Goal: Task Accomplishment & Management: Manage account settings

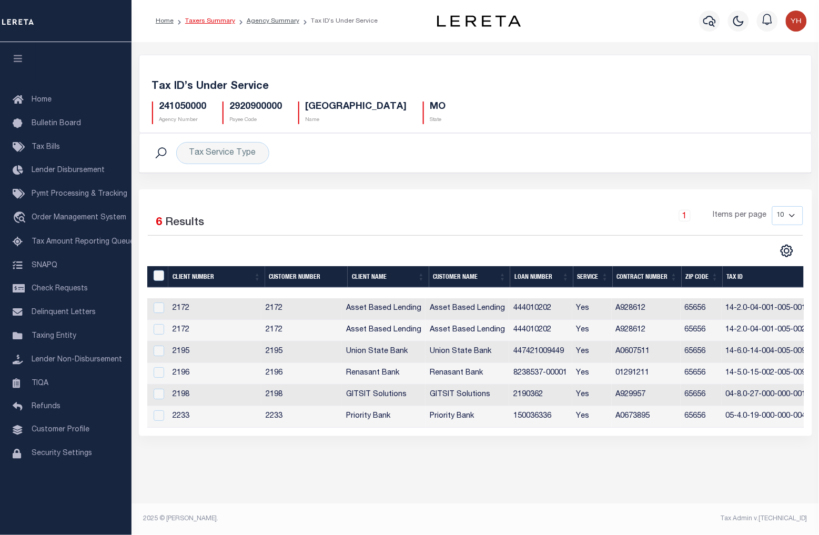
click at [211, 18] on link "Taxers Summary" at bounding box center [210, 21] width 50 height 6
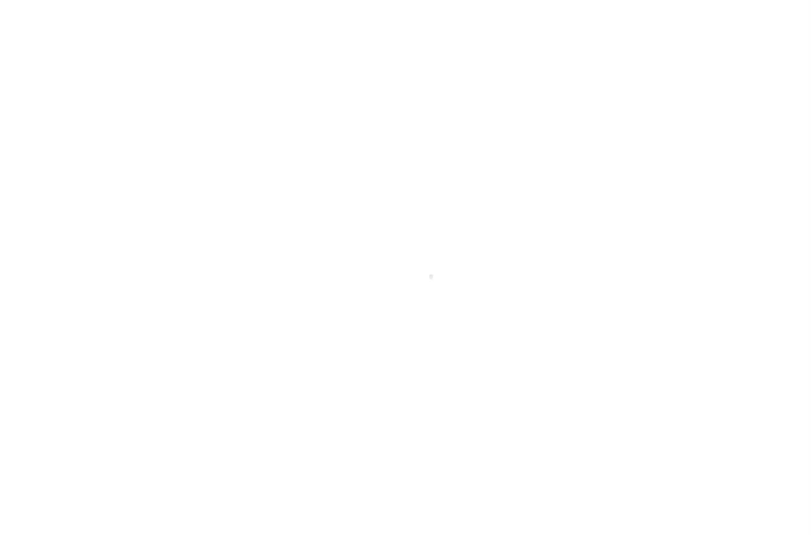
select select
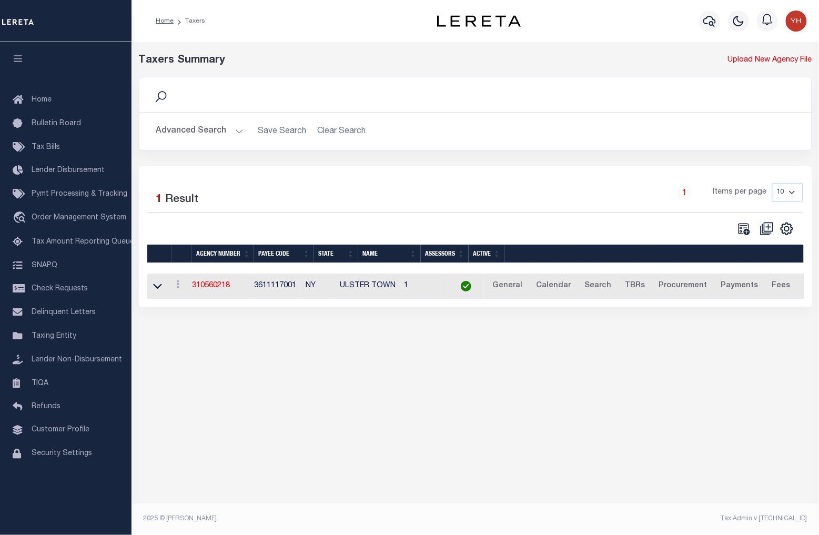
click at [216, 128] on button "Advanced Search" at bounding box center [199, 131] width 87 height 21
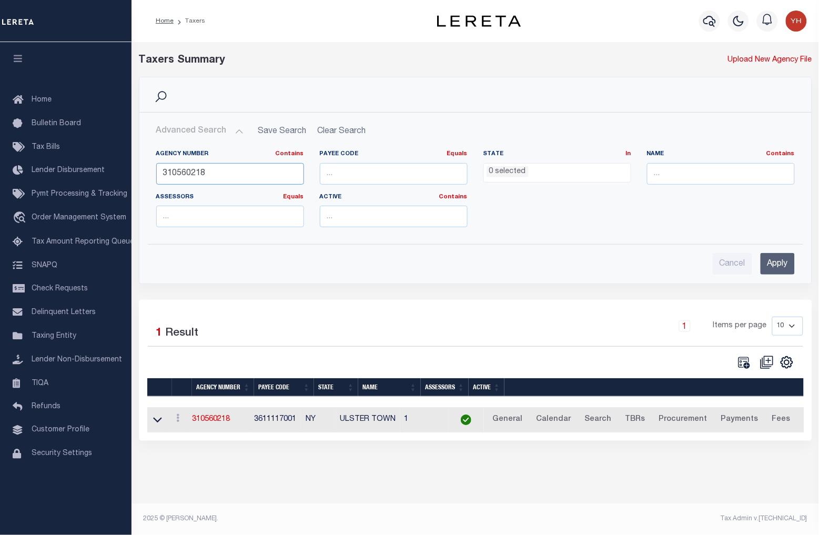
click at [206, 174] on input "310560218" at bounding box center [230, 174] width 148 height 22
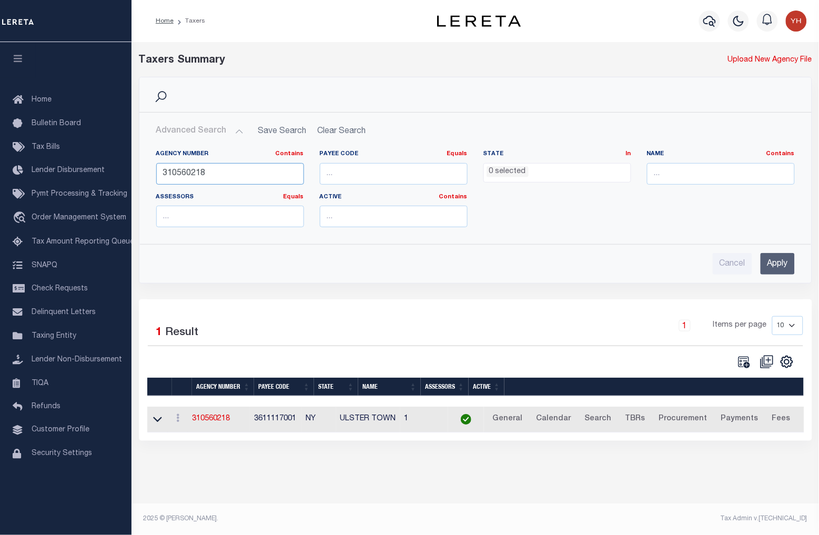
click at [206, 174] on input "310560218" at bounding box center [230, 174] width 148 height 22
type input "160150000"
click at [780, 261] on input "Apply" at bounding box center [778, 264] width 34 height 22
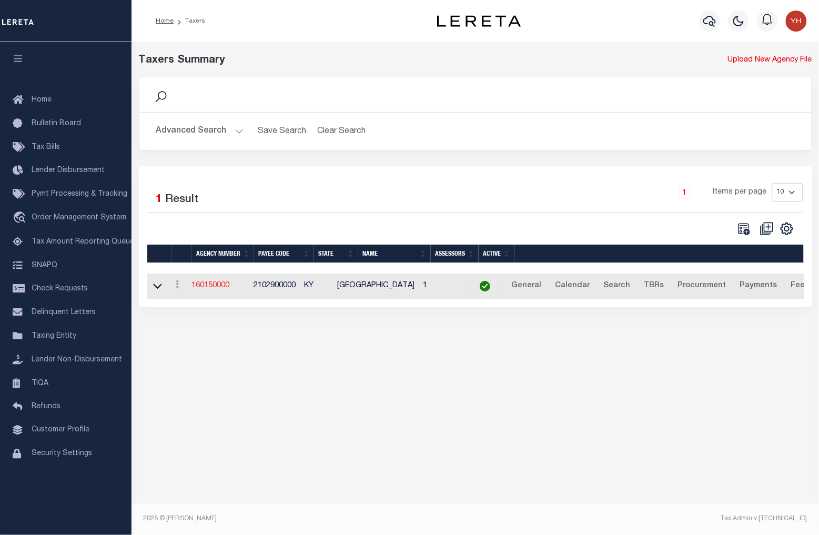
click at [201, 287] on link "160150000" at bounding box center [211, 285] width 38 height 7
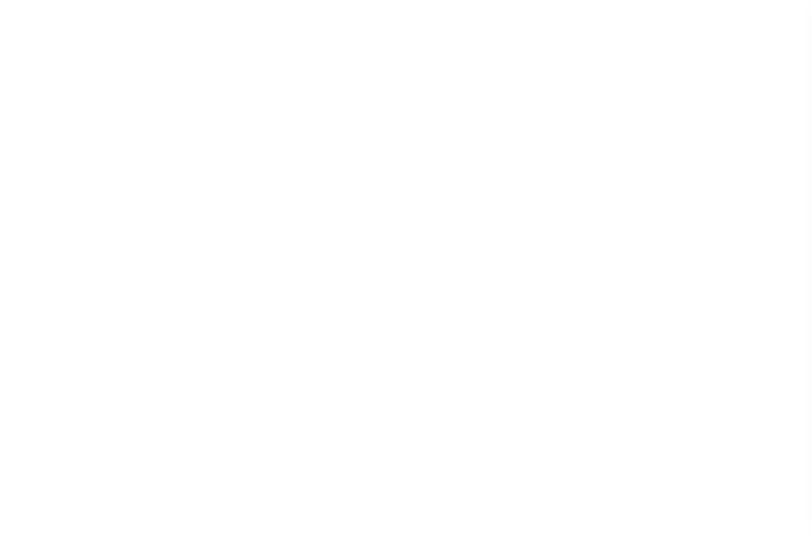
select select
checkbox input "false"
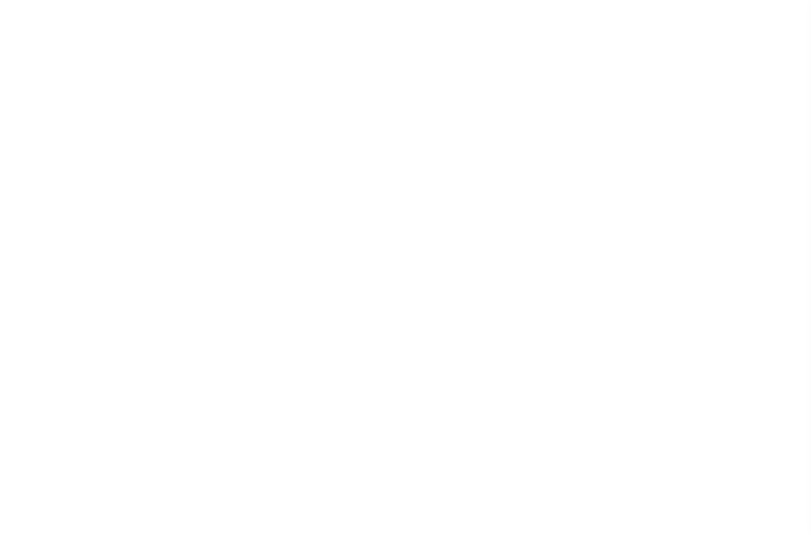
checkbox input "false"
type input "2102900000"
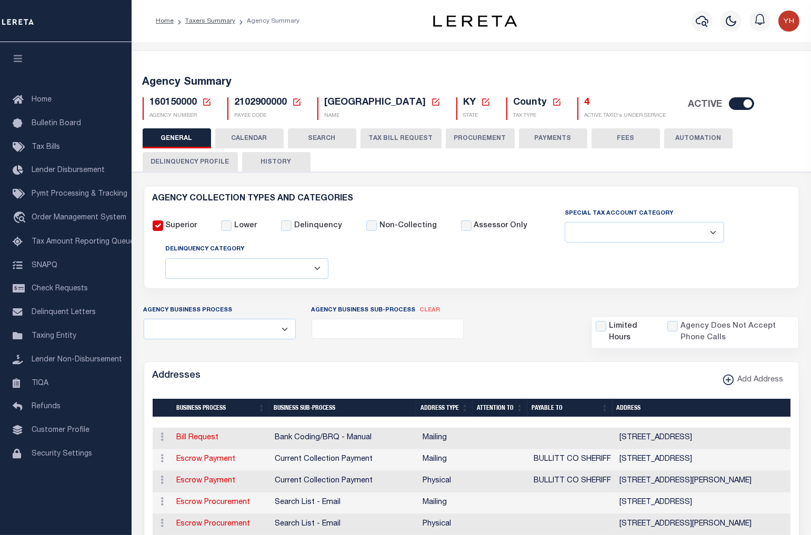
drag, startPoint x: 394, startPoint y: 146, endPoint x: 444, endPoint y: 329, distance: 190.3
click at [394, 146] on button "TAX BILL REQUEST" at bounding box center [400, 138] width 81 height 20
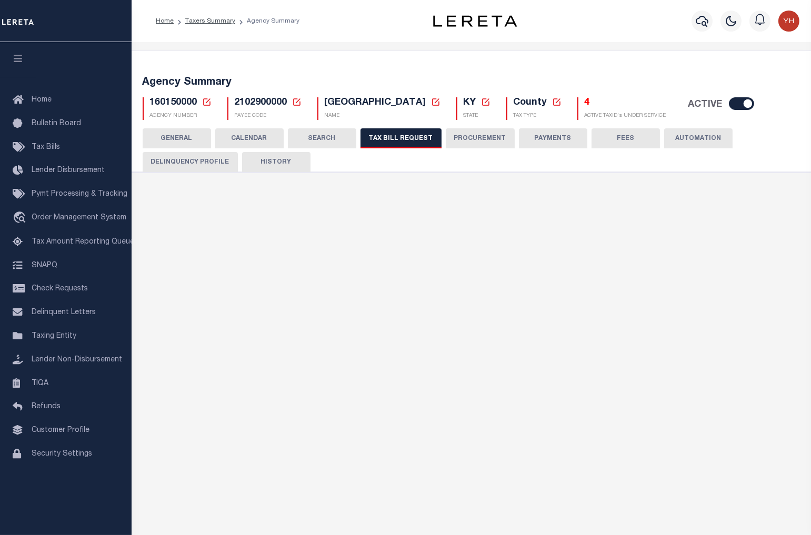
select select "27"
select select "22"
select select "false"
select select "15"
select select "1"
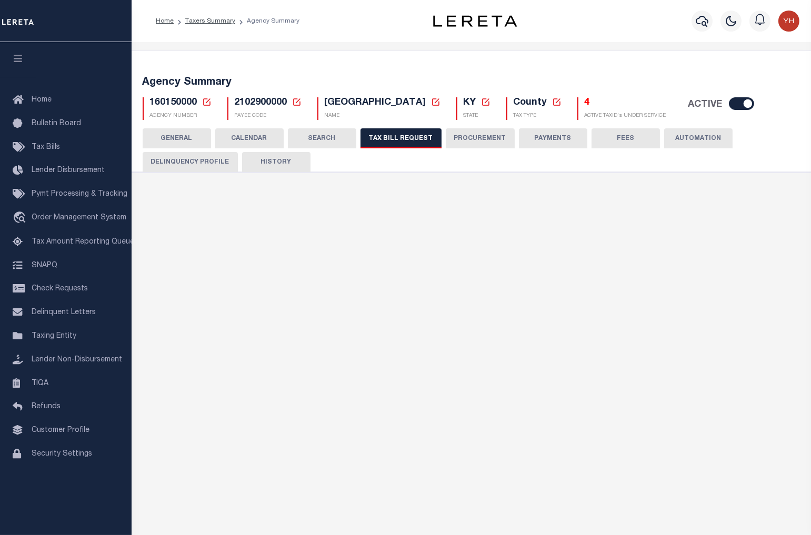
select select
select select "1"
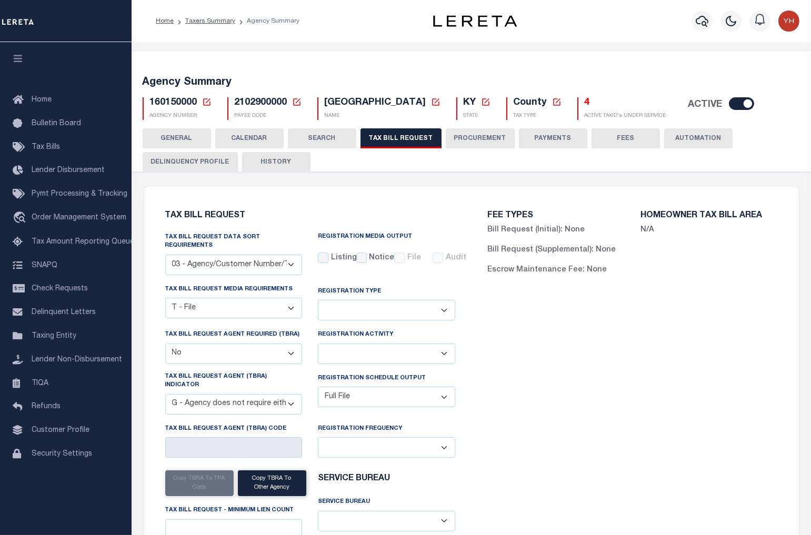
click at [796, 92] on div "160150000 Agency Number Edit Cancel Ok" at bounding box center [471, 104] width 673 height 31
click at [584, 104] on h5 "4" at bounding box center [625, 103] width 82 height 12
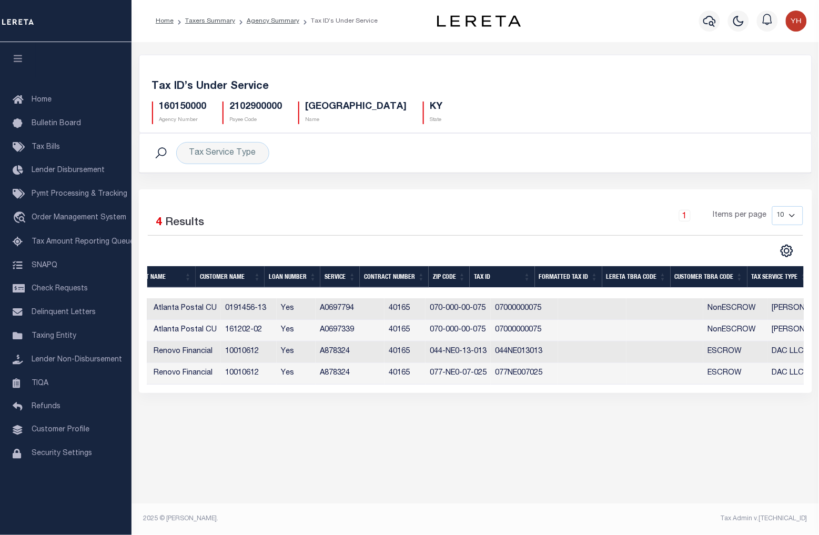
click at [765, 275] on th "Tax Service Type" at bounding box center [779, 277] width 64 height 22
click at [603, 67] on div "Tax ID’s Under Service 160150000 Agency Number 2102900000 Payee Code BULLITT CO…" at bounding box center [475, 94] width 673 height 78
click at [194, 22] on link "Taxers Summary" at bounding box center [210, 21] width 50 height 6
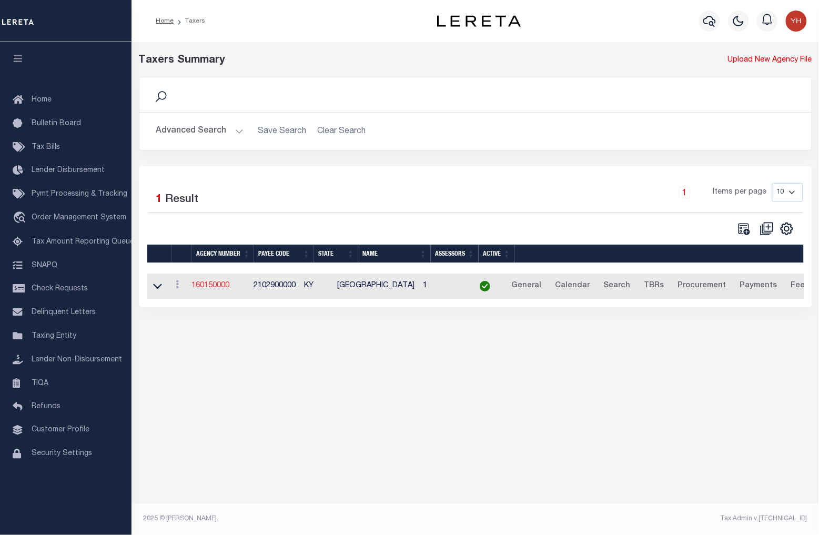
click at [210, 284] on link "160150000" at bounding box center [211, 285] width 38 height 7
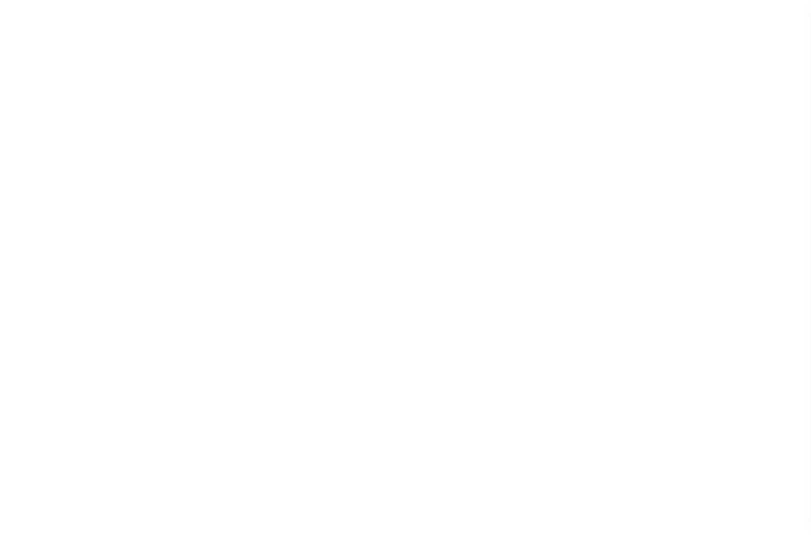
select select
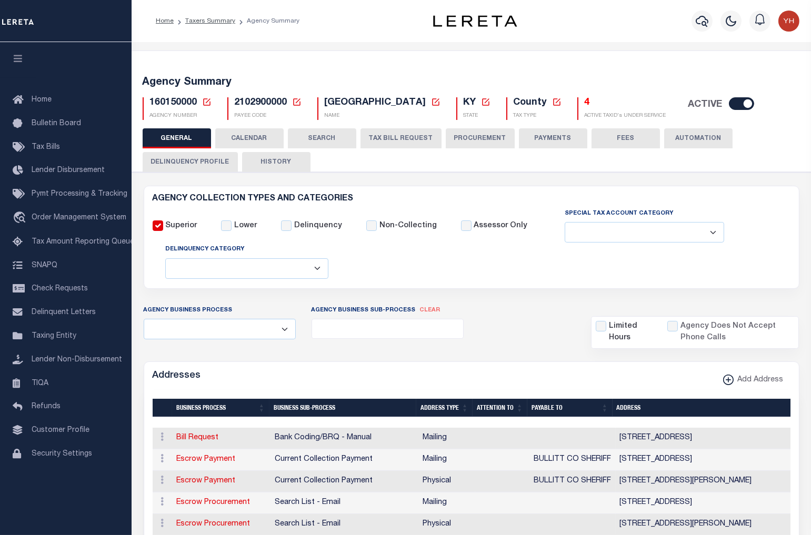
click at [204, 104] on icon at bounding box center [206, 101] width 9 height 9
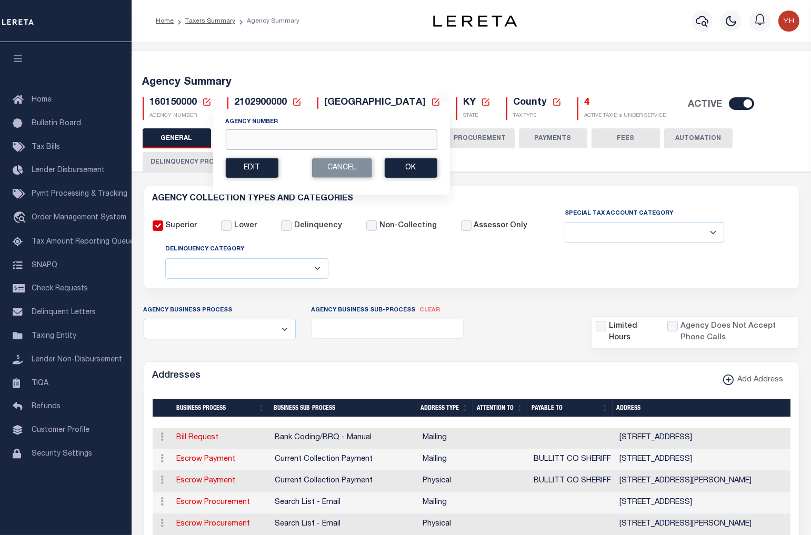
click at [240, 146] on input "Agency Number" at bounding box center [330, 139] width 211 height 21
type input "160250000"
click at [423, 170] on button "Ok" at bounding box center [410, 167] width 53 height 19
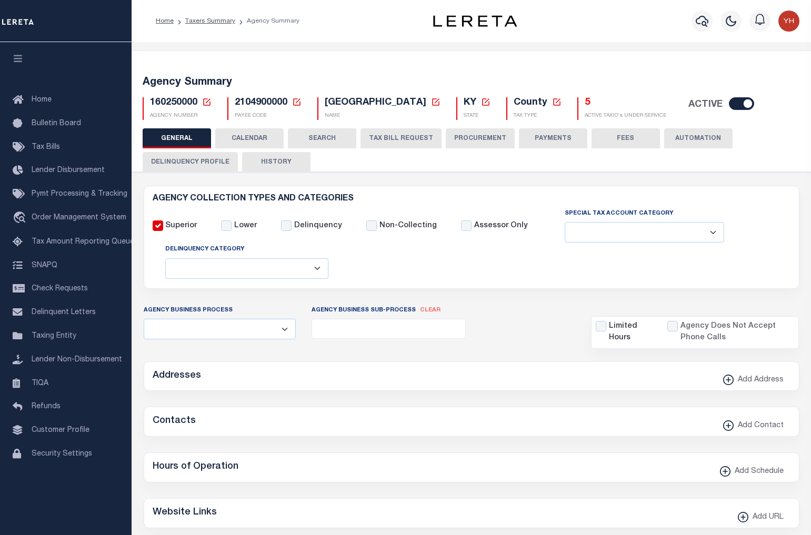
select select
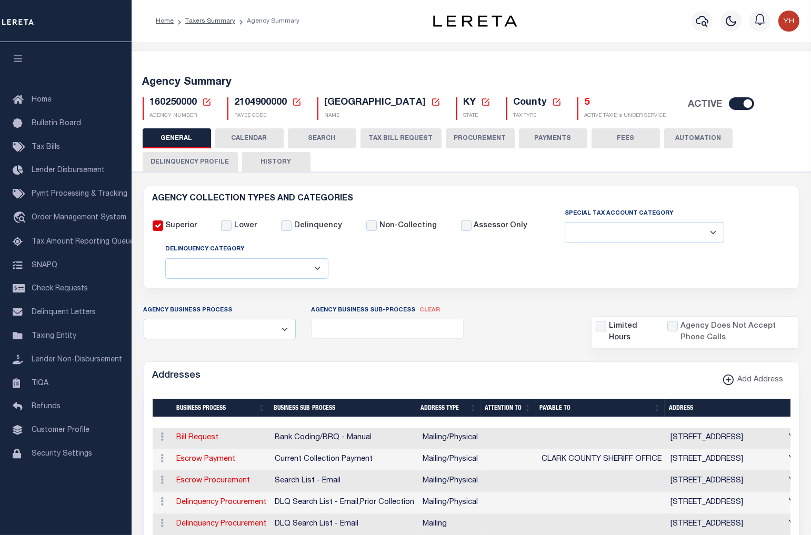
click at [203, 103] on icon at bounding box center [206, 101] width 7 height 7
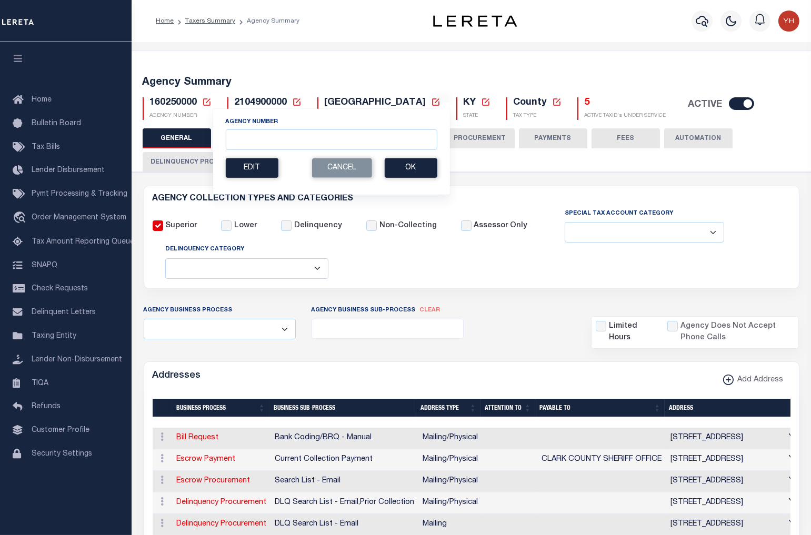
click at [229, 128] on div "Agency Number" at bounding box center [330, 133] width 211 height 33
click at [235, 133] on input "Agency Number" at bounding box center [330, 139] width 211 height 21
type input "160250101"
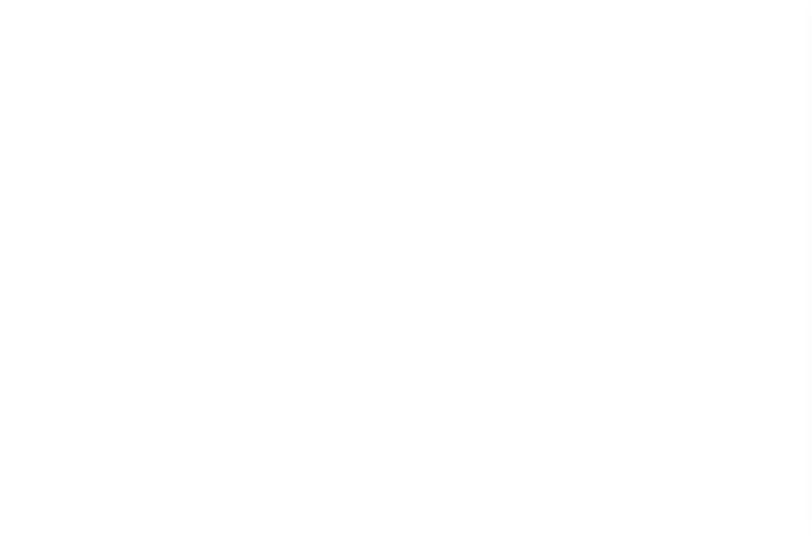
select select
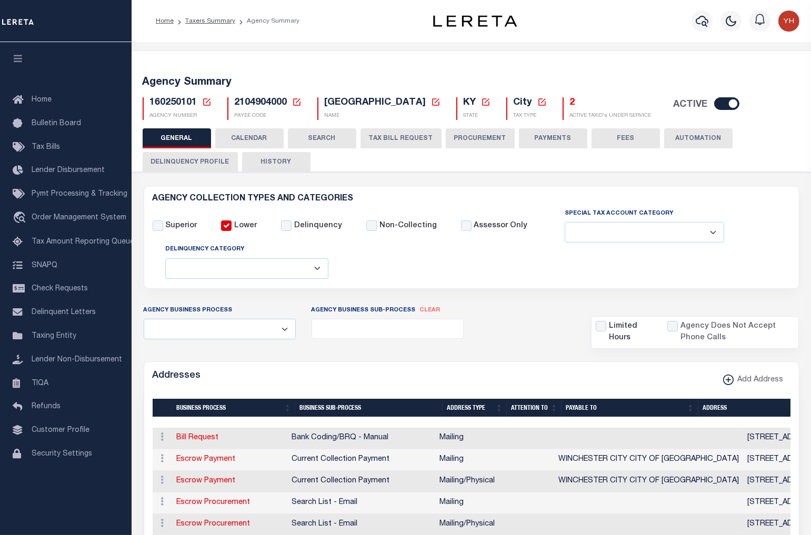
click at [414, 133] on button "TAX BILL REQUEST" at bounding box center [400, 138] width 81 height 20
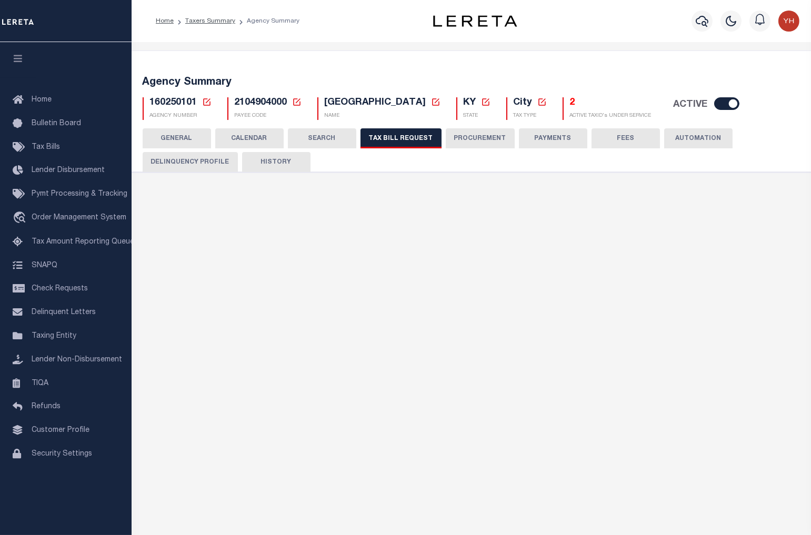
select select "29"
select select "22"
select select "false"
select select "15"
select select "1"
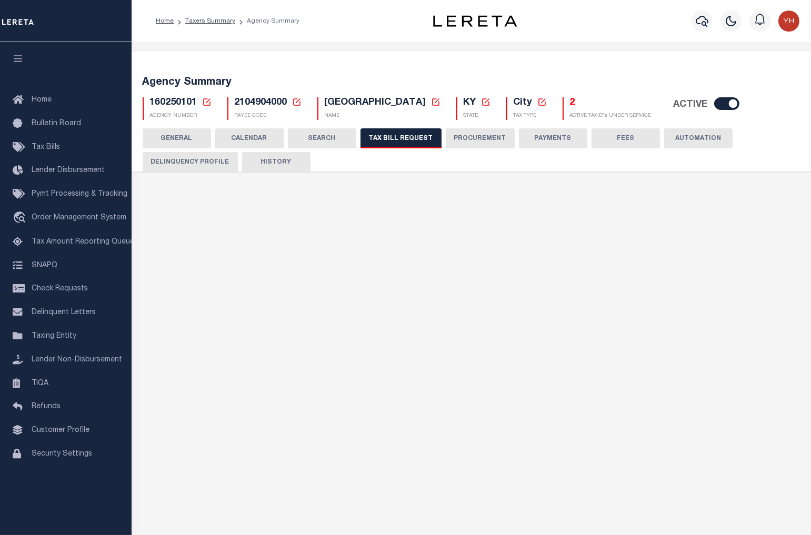
select select
select select "1"
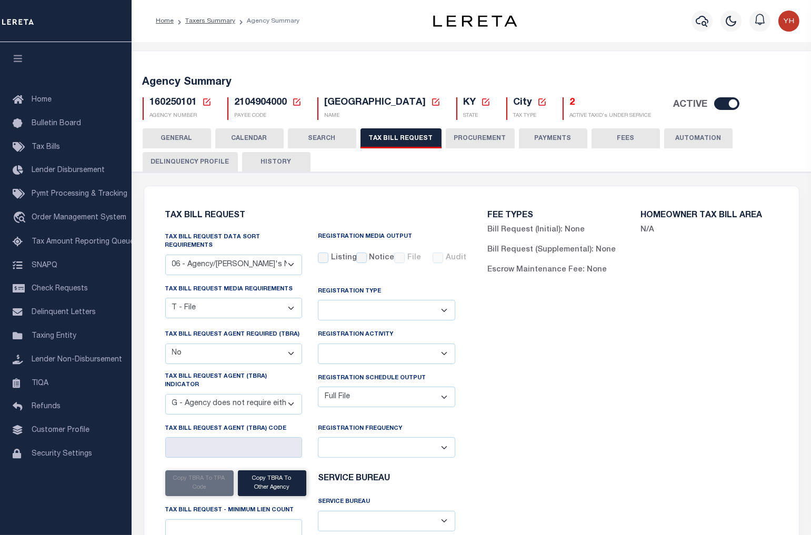
click at [204, 103] on icon at bounding box center [206, 101] width 9 height 9
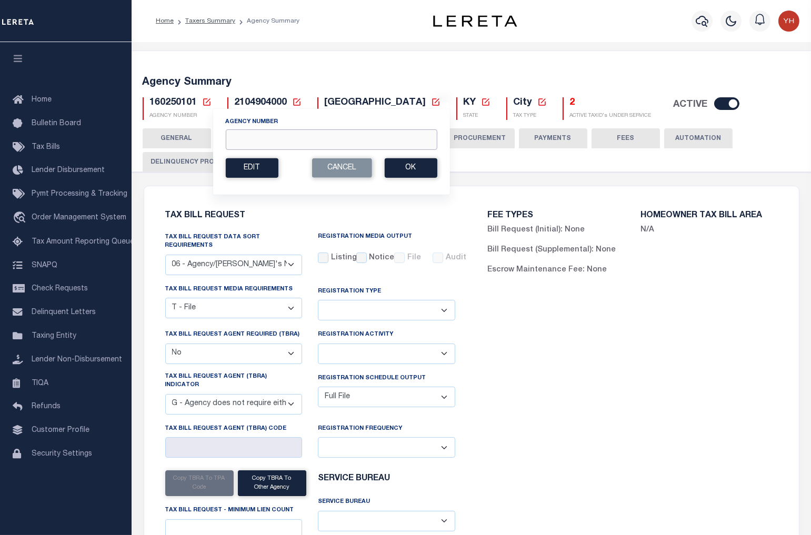
click at [300, 137] on input "Agency Number" at bounding box center [330, 139] width 211 height 21
type input "160400000"
click at [404, 166] on button "Ok" at bounding box center [410, 167] width 53 height 19
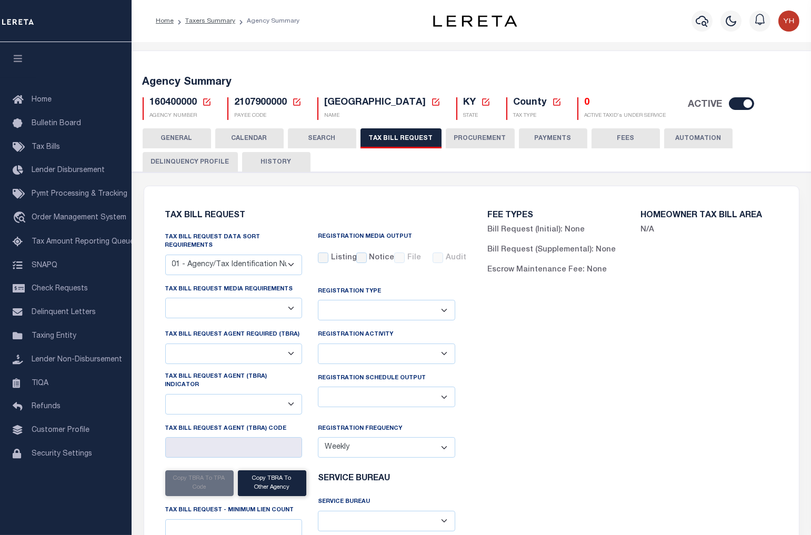
select select "29"
checkbox input "false"
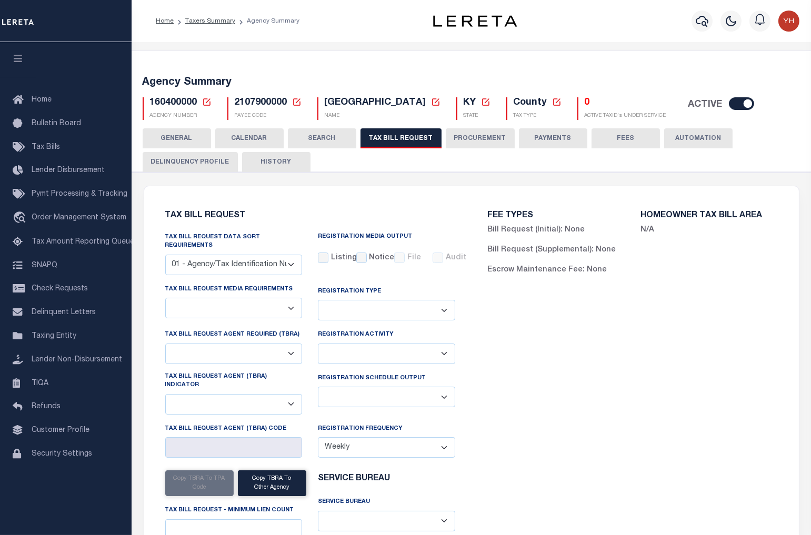
select select "20"
select select "false"
select select "15"
select select
click at [206, 100] on icon at bounding box center [206, 101] width 9 height 9
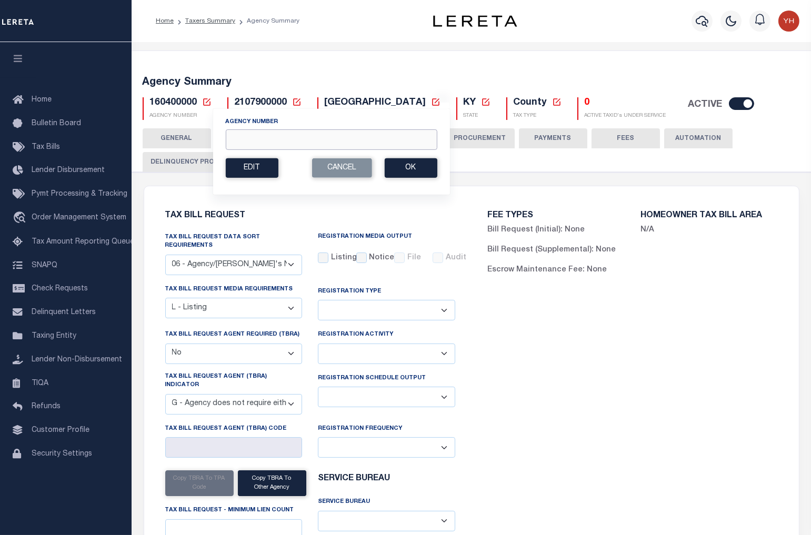
click at [246, 143] on input "Agency Number" at bounding box center [330, 139] width 211 height 21
type input "160900101"
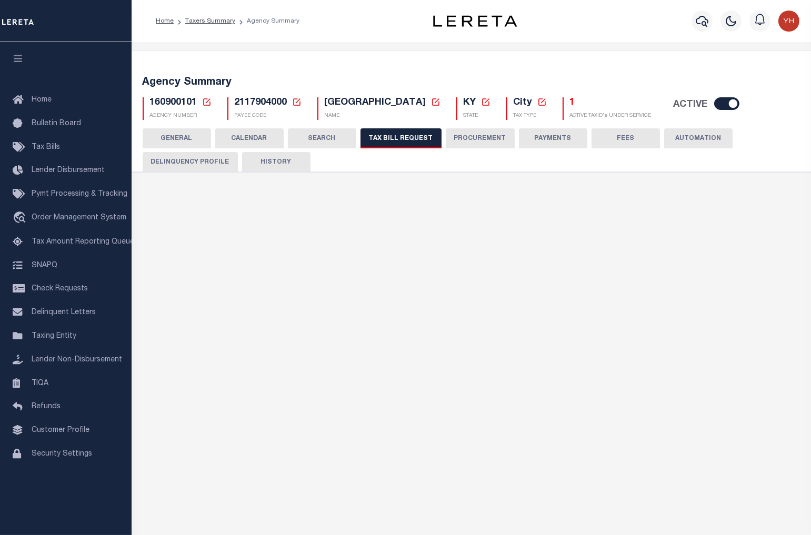
select select "29"
select select "22"
select select "false"
select select "15"
select select "1"
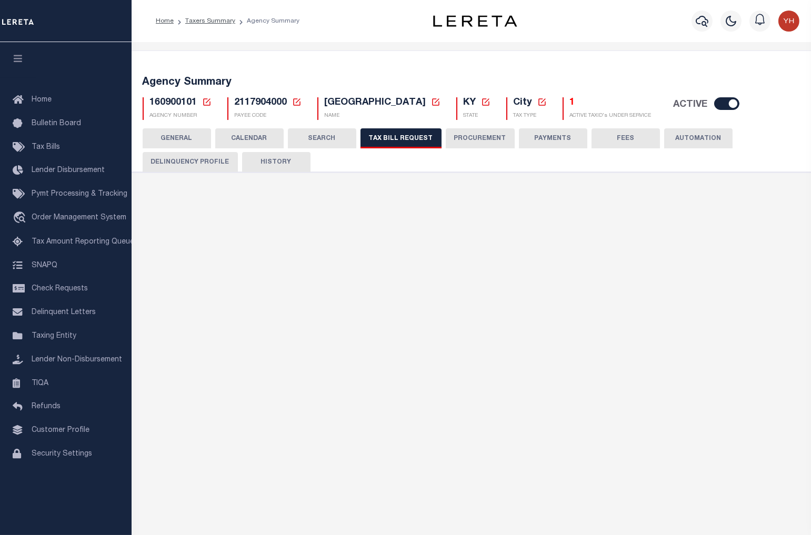
select select
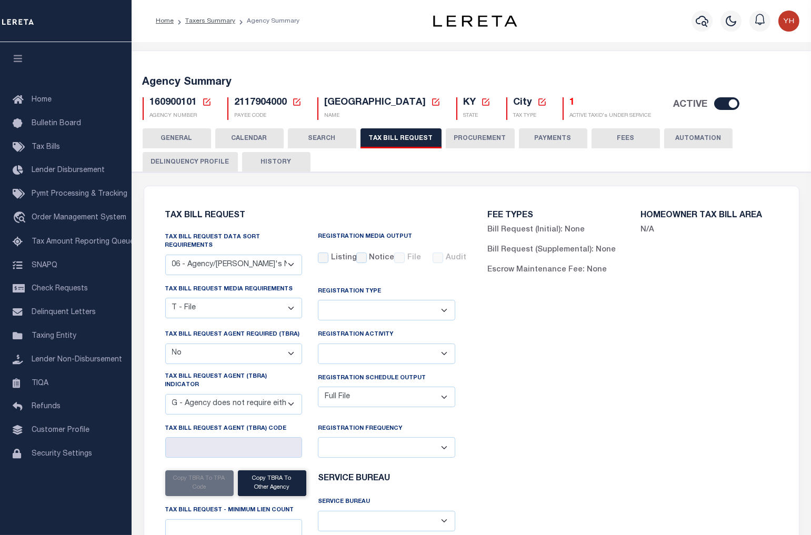
click at [203, 102] on icon at bounding box center [206, 101] width 7 height 7
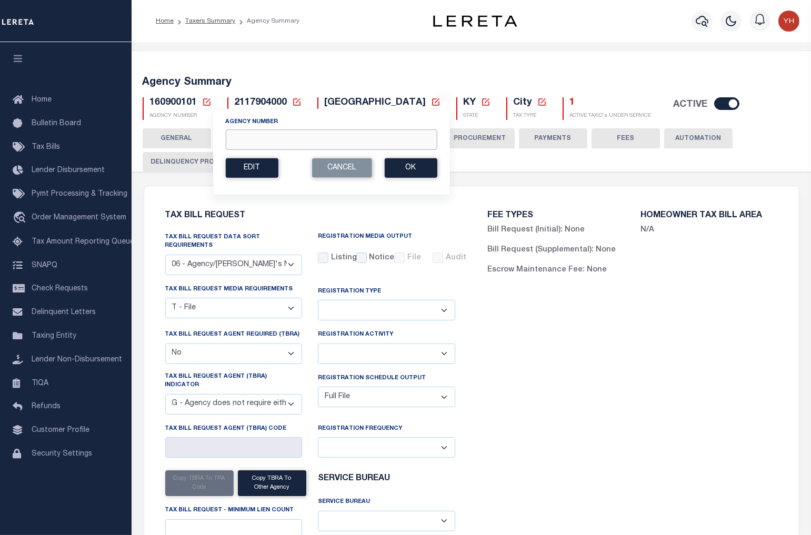
click at [256, 139] on input "Agency Number" at bounding box center [330, 139] width 211 height 21
type input "160900601"
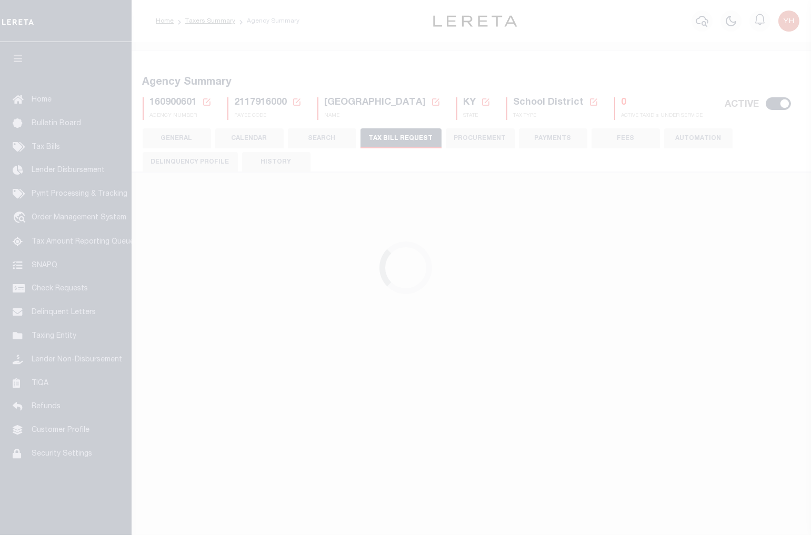
select select "27"
select select "22"
select select "false"
select select "15"
select select "1"
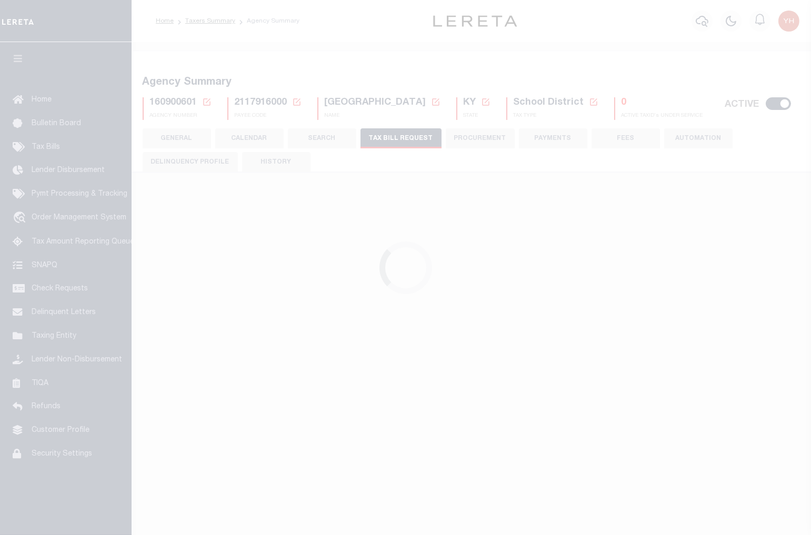
select select
select select "1"
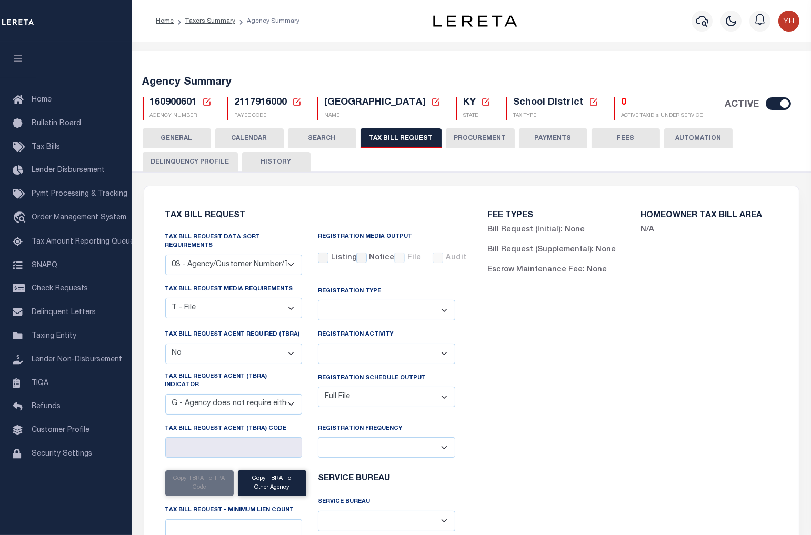
click at [205, 104] on icon at bounding box center [206, 101] width 9 height 9
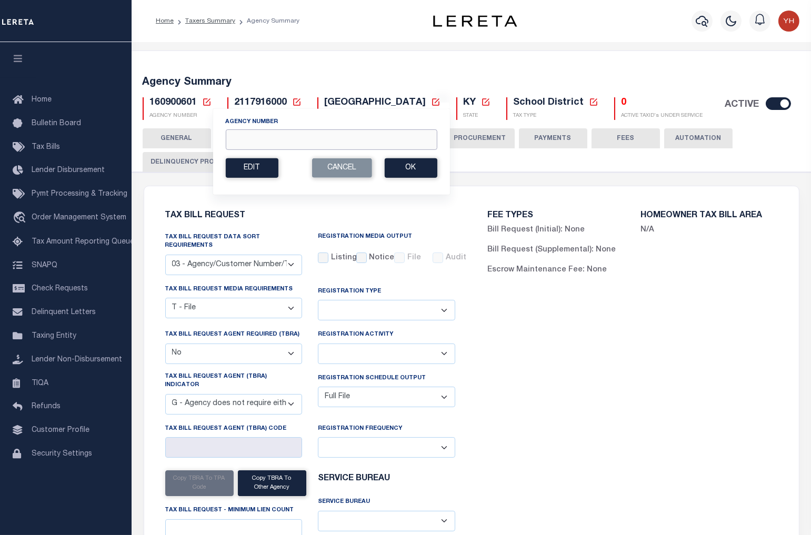
click at [324, 145] on input "Agency Number" at bounding box center [330, 139] width 211 height 21
type input "160930000"
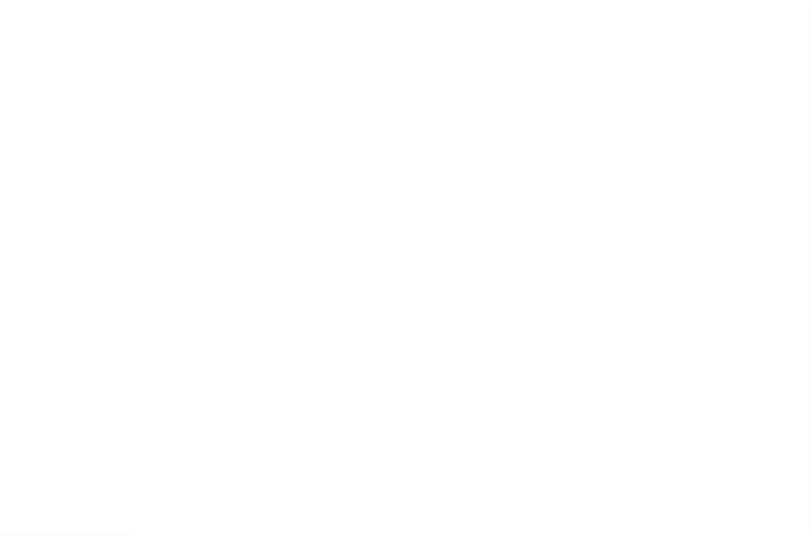
select select "27"
select select "22"
select select "false"
select select "15"
select select "1"
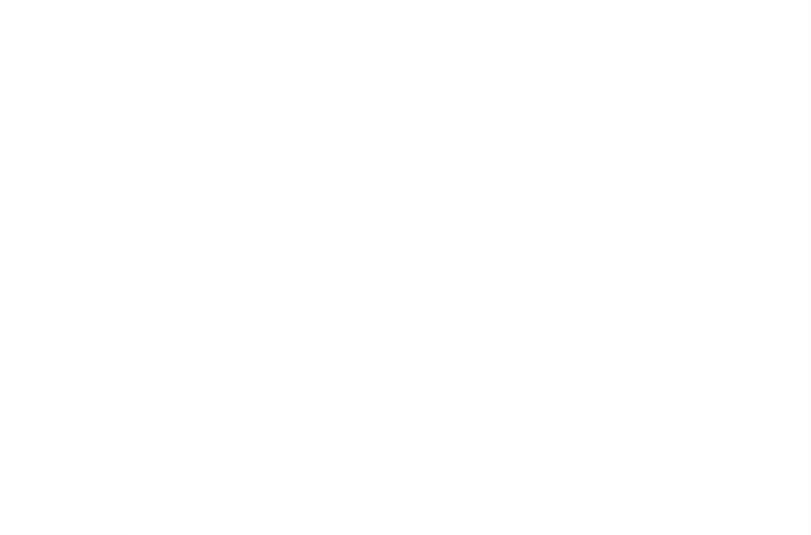
select select
select select "1"
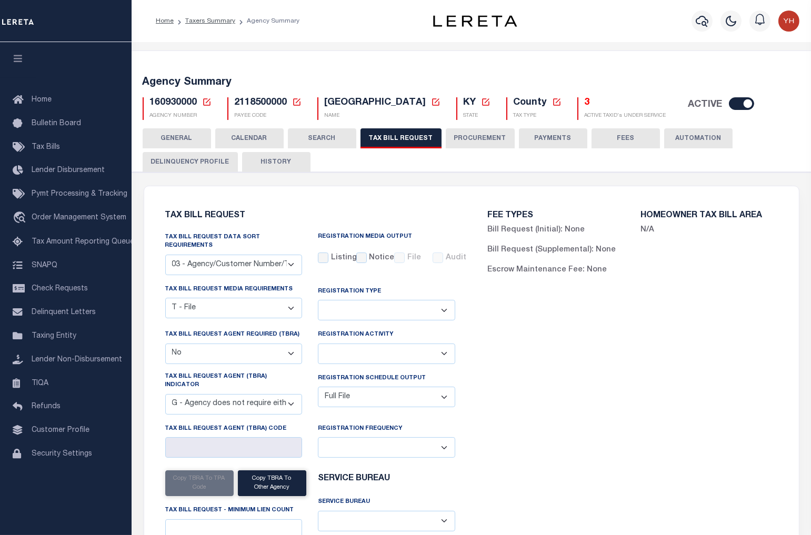
click at [203, 106] on icon at bounding box center [206, 101] width 9 height 9
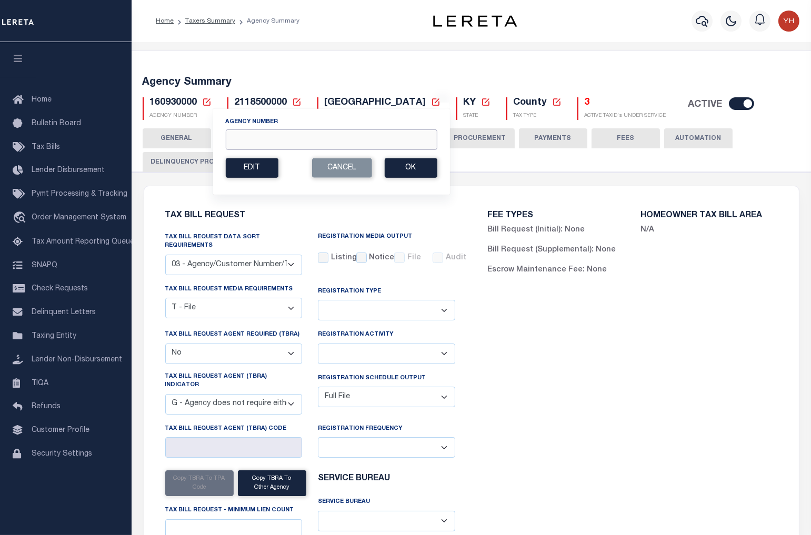
click at [234, 141] on input "Agency Number" at bounding box center [330, 139] width 211 height 21
type input "160930103"
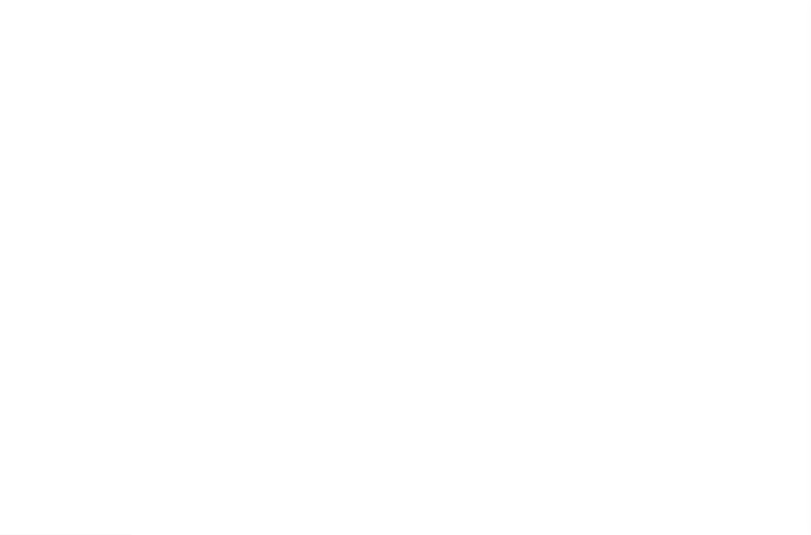
select select "27"
select select "22"
select select "false"
select select "15"
select select "1"
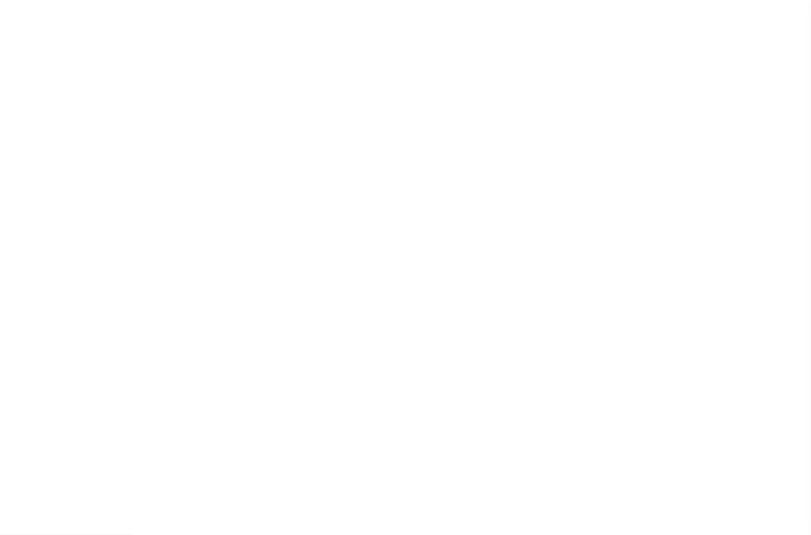
select select
select select "1"
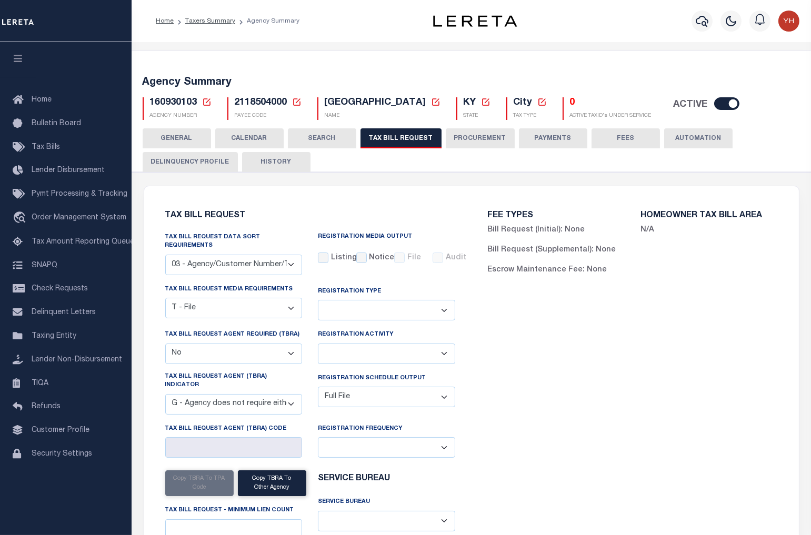
click at [202, 103] on icon at bounding box center [206, 101] width 9 height 9
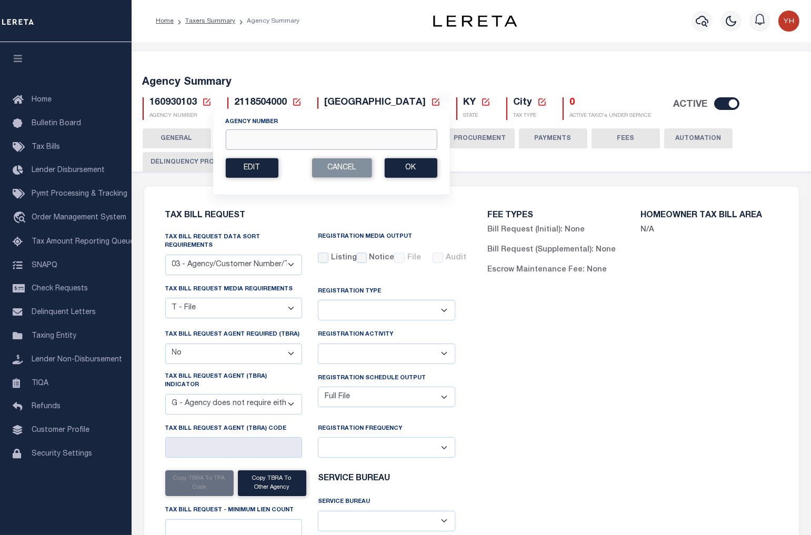
click at [313, 145] on input "Agency Number" at bounding box center [330, 139] width 211 height 21
type input "161050000"
click at [400, 165] on button "Ok" at bounding box center [410, 167] width 53 height 19
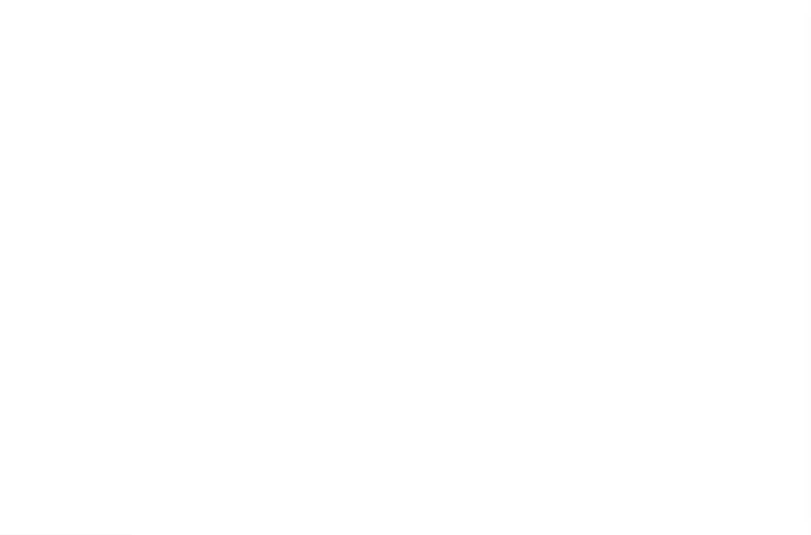
select select "27"
select select "20"
select select "false"
select select "15"
select select "1"
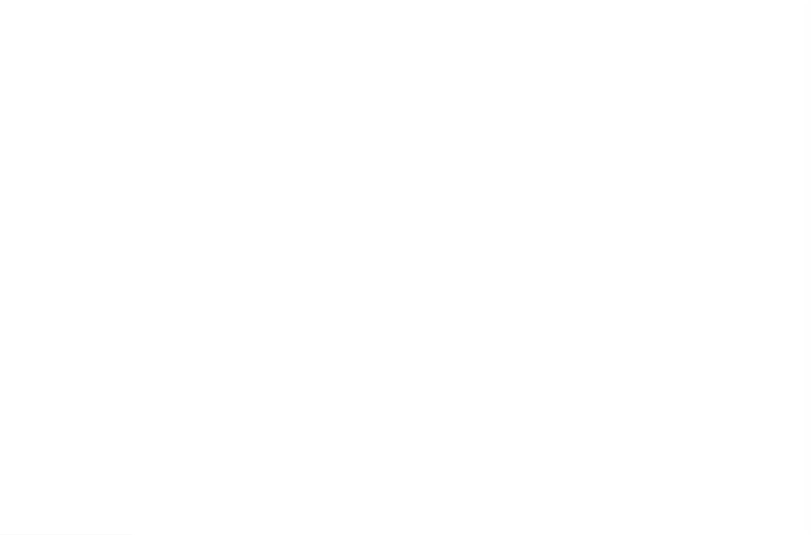
select select
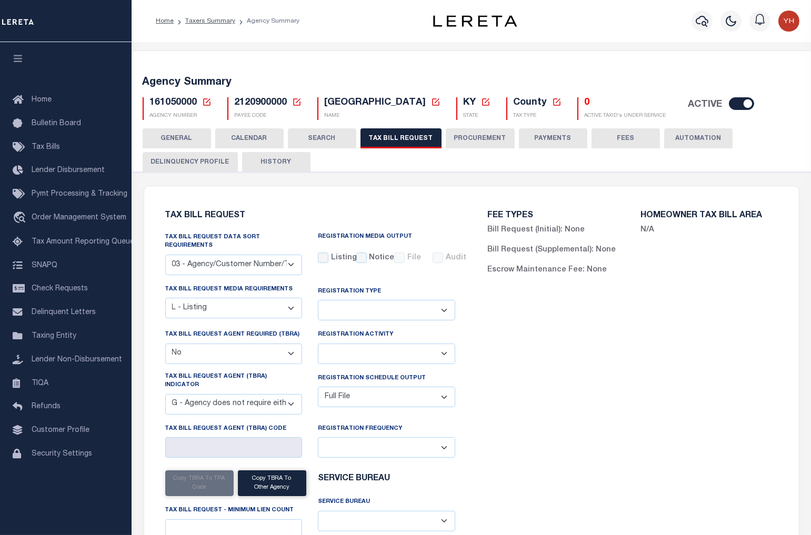
click at [292, 308] on select "A - Listing, File B - Blank Disk E - Notice, Listing F - Form G - Survey L - Li…" at bounding box center [233, 308] width 137 height 21
select select "22"
click at [165, 298] on select "A - Listing, File B - Blank Disk E - Notice, Listing F - Form G - Survey L - Li…" at bounding box center [233, 308] width 137 height 21
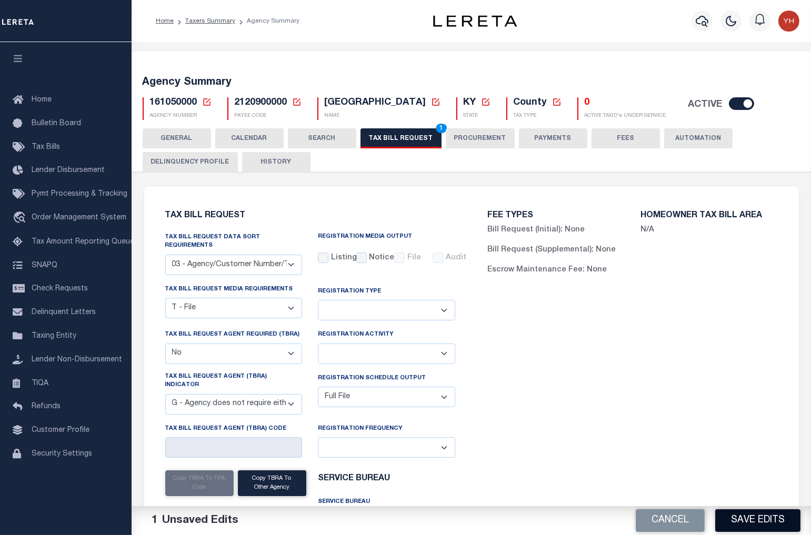
click at [770, 519] on button "Save Edits" at bounding box center [757, 520] width 85 height 23
click at [382, 137] on button "TAX BILL REQUEST 1" at bounding box center [400, 138] width 81 height 20
click at [740, 512] on button "Save Edits" at bounding box center [757, 520] width 85 height 23
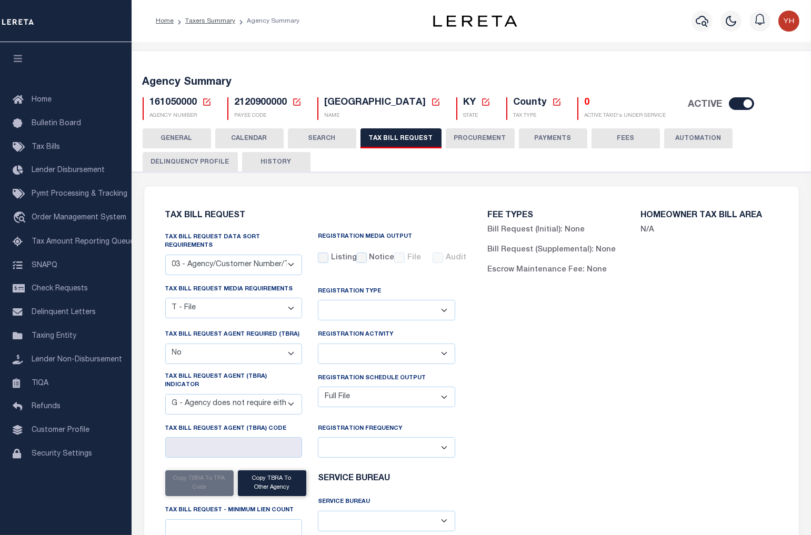
click at [203, 103] on icon at bounding box center [206, 101] width 7 height 7
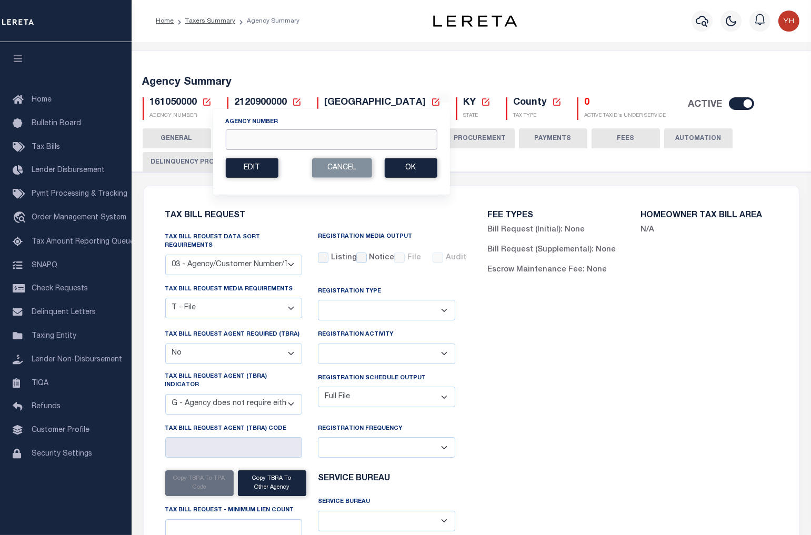
click at [229, 135] on input "Agency Number" at bounding box center [330, 139] width 211 height 21
type input "161080000"
click at [422, 166] on button "Ok" at bounding box center [410, 167] width 53 height 19
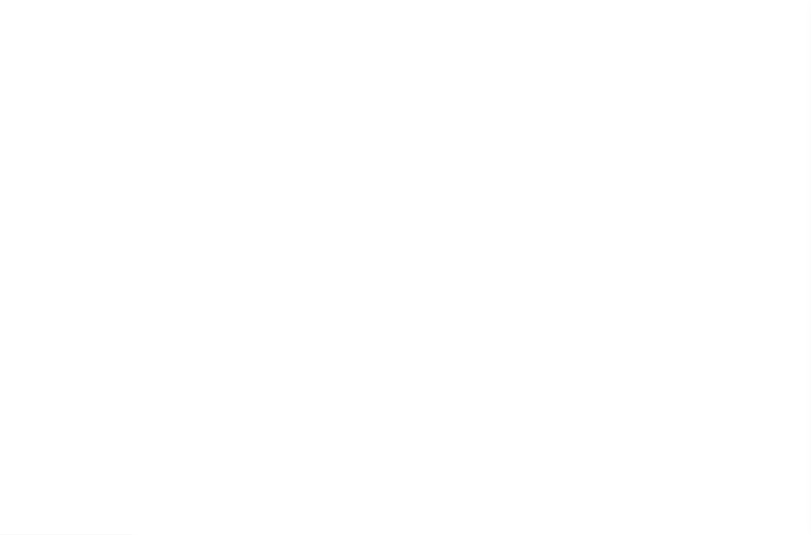
select select "29"
checkbox input "false"
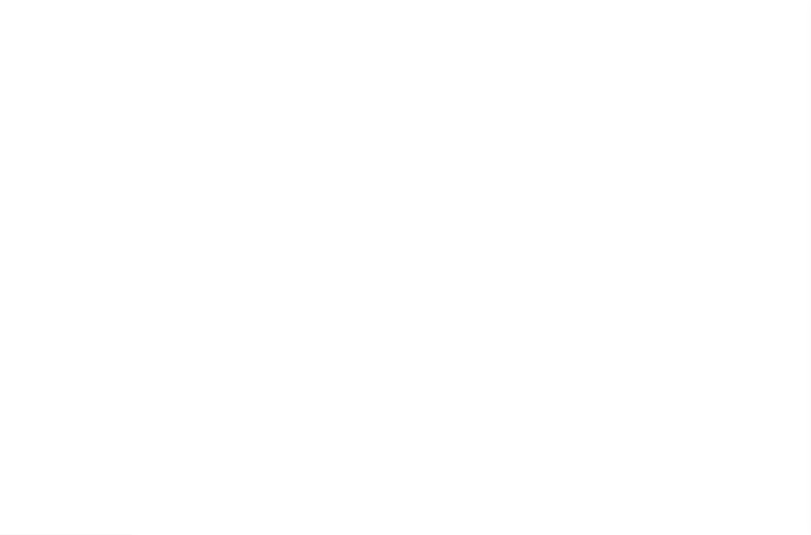
select select "22"
select select "false"
select select
select select "1"
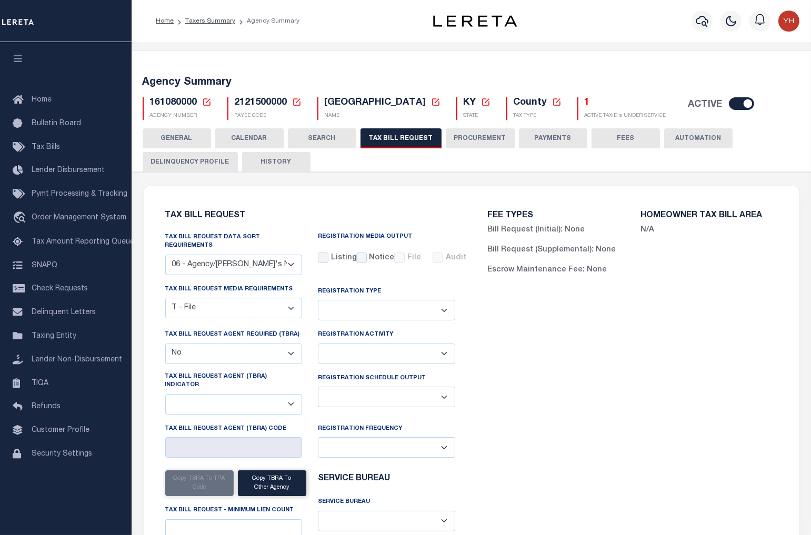
click at [445, 397] on select "Delta File Full File" at bounding box center [386, 397] width 137 height 21
select select "1"
click at [318, 387] on select "Delta File Full File" at bounding box center [386, 397] width 137 height 21
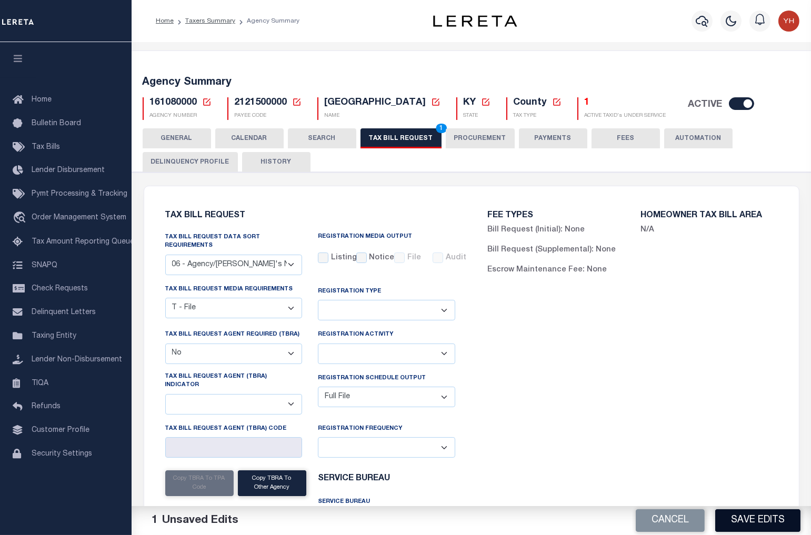
click at [751, 522] on button "Save Edits" at bounding box center [757, 520] width 85 height 23
click at [402, 141] on button "TAX BILL REQUEST 1" at bounding box center [400, 138] width 81 height 20
click at [740, 527] on button "Save Edits" at bounding box center [757, 520] width 85 height 23
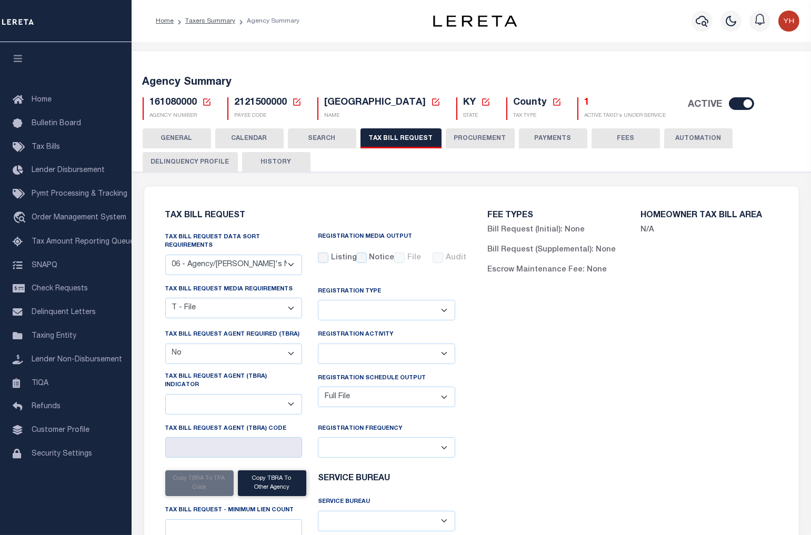
click at [780, 195] on div "Tax Bill Request Tax Bill Request Data Sort Requirements 01 - Agency/Tax Identi…" at bounding box center [471, 414] width 654 height 456
click at [206, 107] on link at bounding box center [206, 102] width 9 height 9
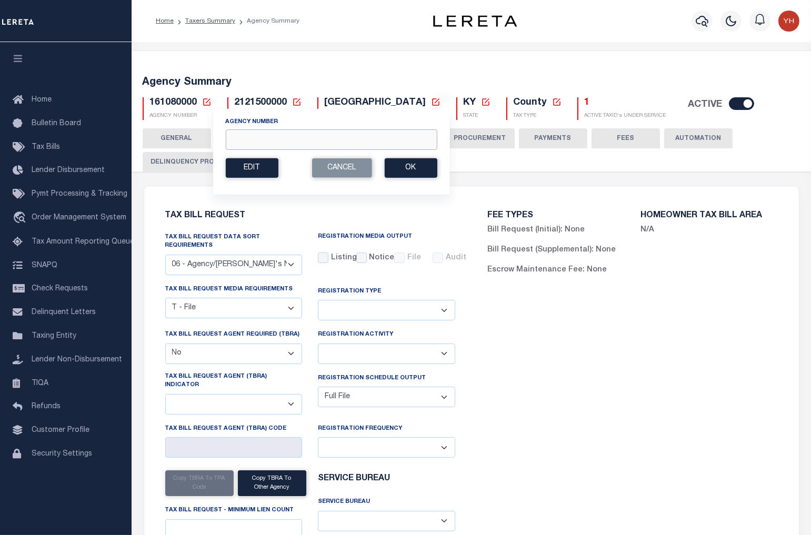
click at [241, 133] on input "Agency Number" at bounding box center [330, 139] width 211 height 21
type input "160930000"
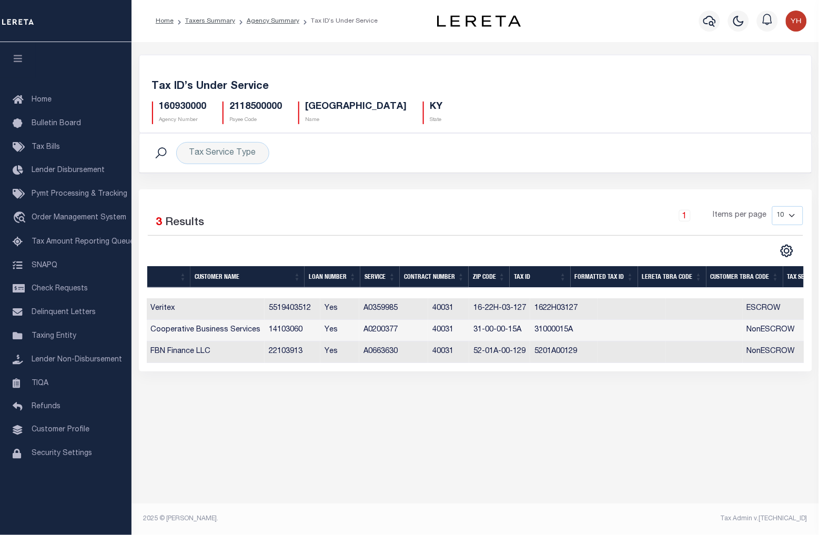
scroll to position [0, 282]
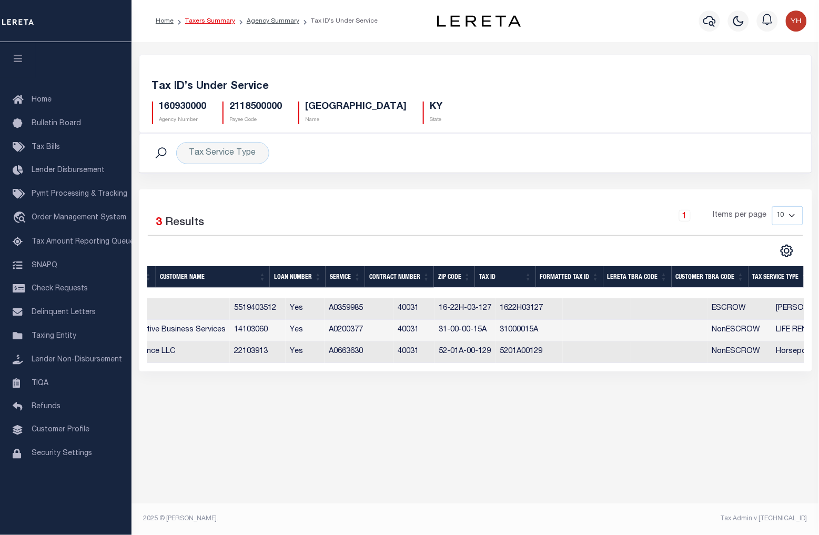
click at [225, 23] on link "Taxers Summary" at bounding box center [210, 21] width 50 height 6
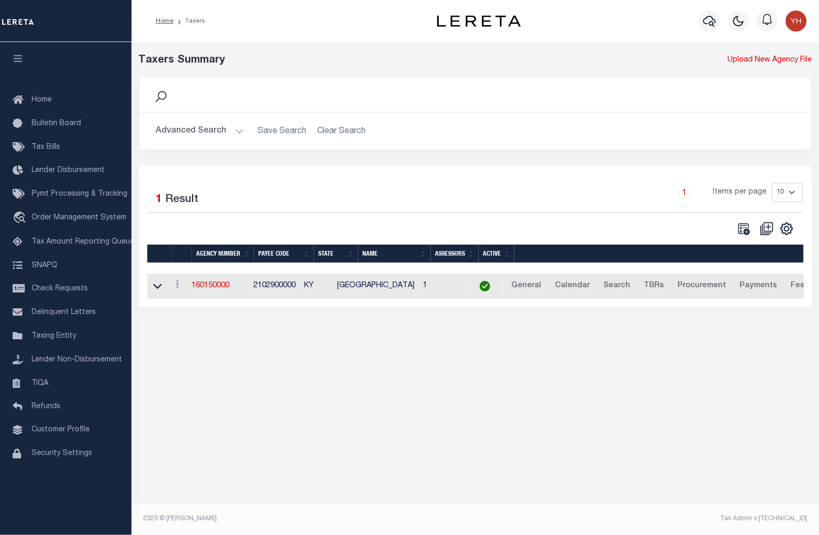
click at [724, 307] on div "Selected 1 Result 1 Items per page 10 25 50 100" at bounding box center [475, 236] width 673 height 141
